Goal: Check status: Check status

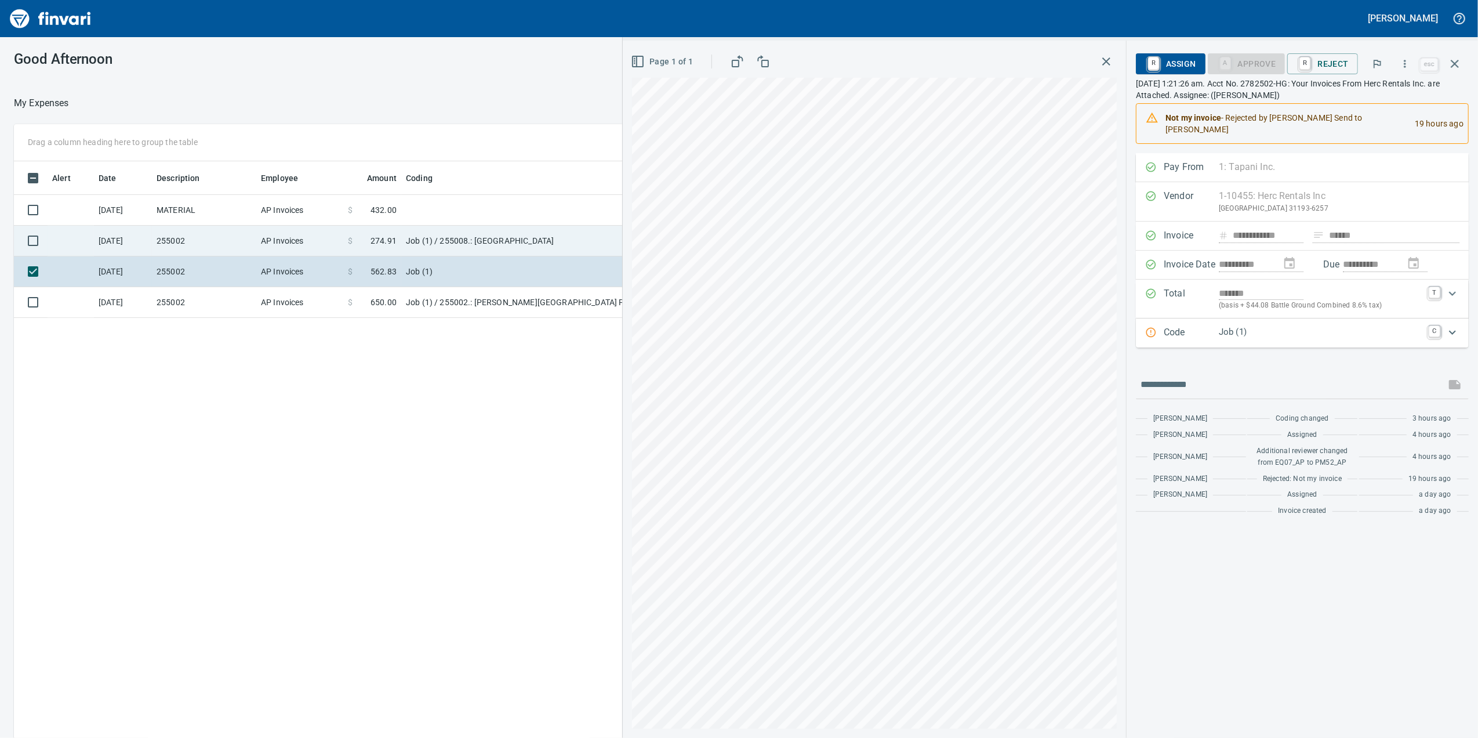
scroll to position [598, 1137]
click at [297, 235] on td "AP Invoices" at bounding box center [299, 241] width 87 height 31
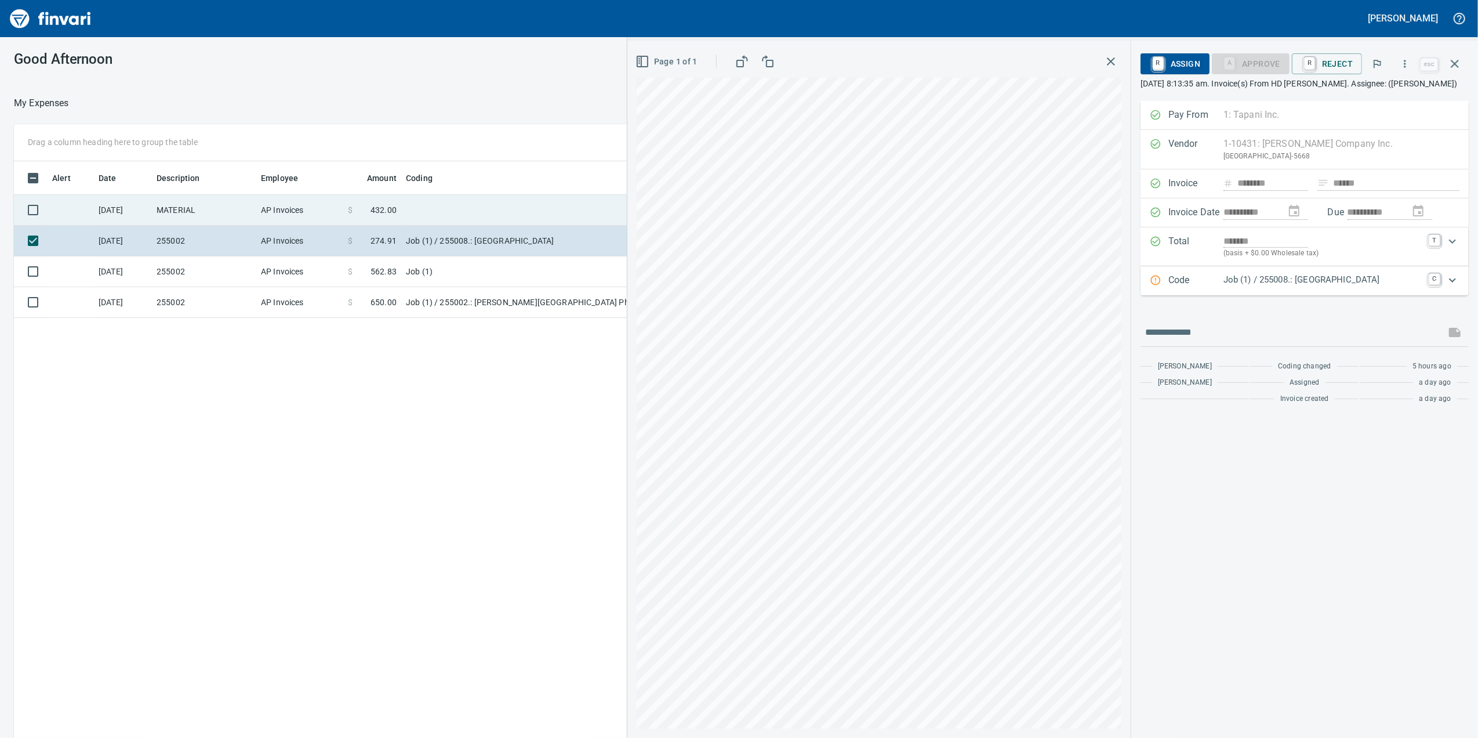
click at [295, 204] on td "AP Invoices" at bounding box center [299, 210] width 87 height 31
